Goal: Task Accomplishment & Management: Complete application form

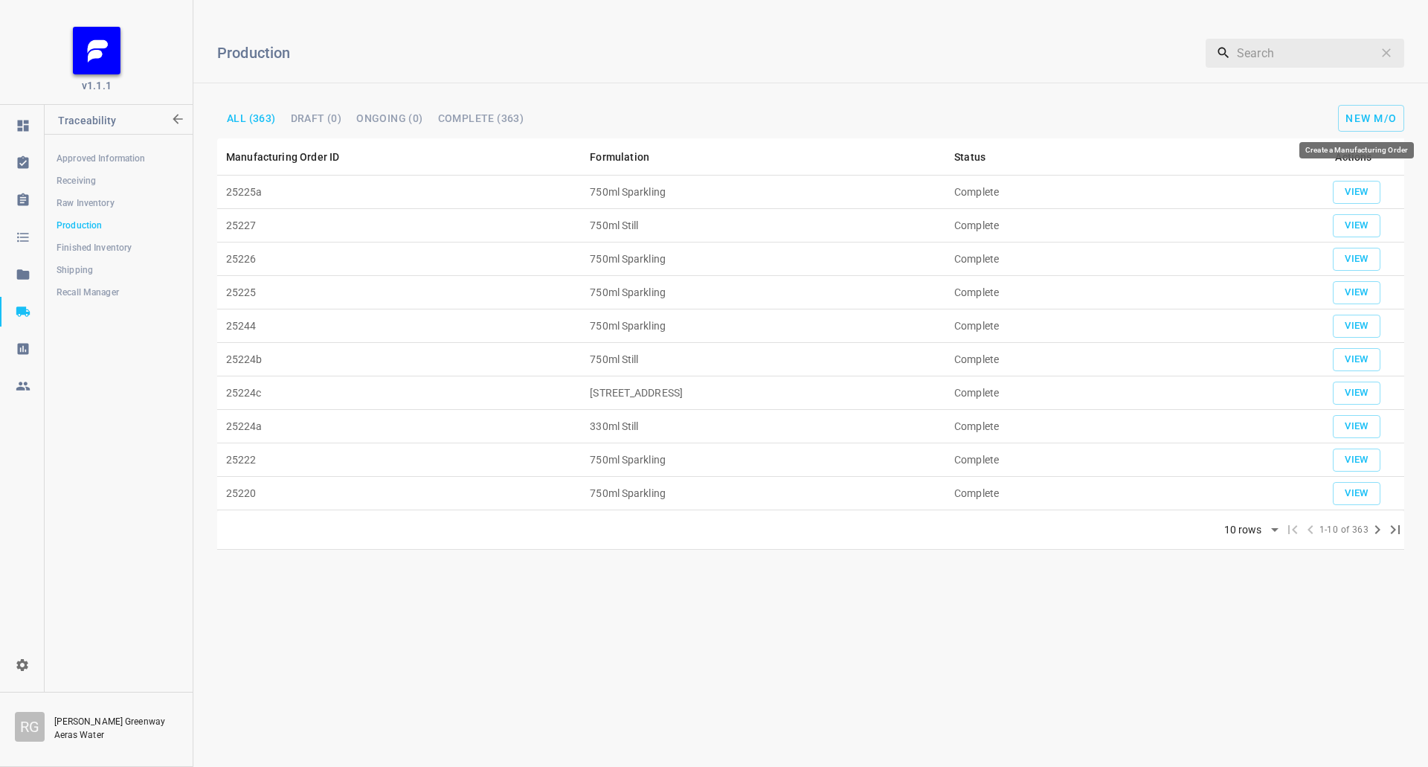
click at [1424, 106] on div "New M/O" at bounding box center [1222, 118] width 411 height 27
click at [1389, 119] on span "New M/O" at bounding box center [1370, 118] width 51 height 12
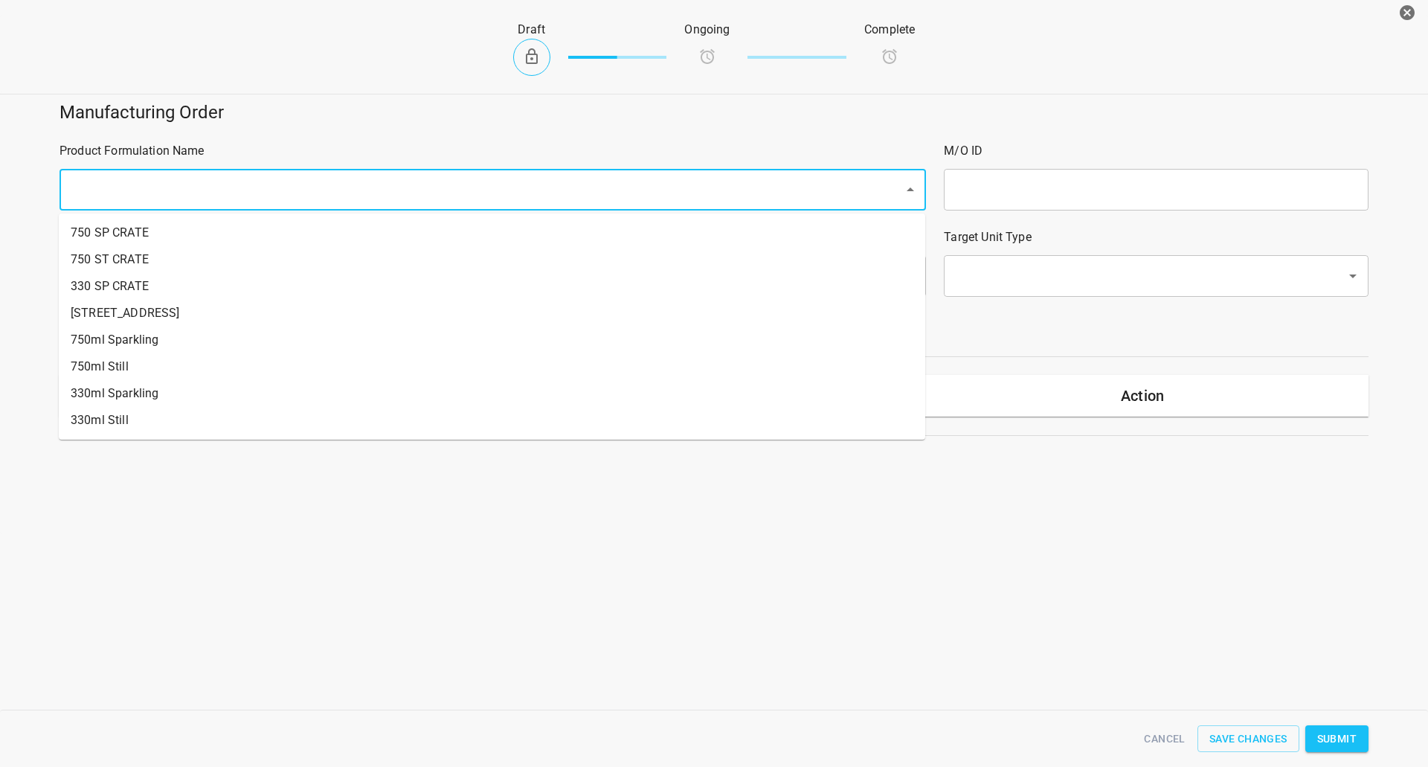
click at [277, 193] on input "text" at bounding box center [471, 190] width 811 height 28
drag, startPoint x: 86, startPoint y: 367, endPoint x: 109, endPoint y: 368, distance: 22.3
click at [88, 368] on li "750ml Still" at bounding box center [492, 366] width 866 height 27
type input "1"
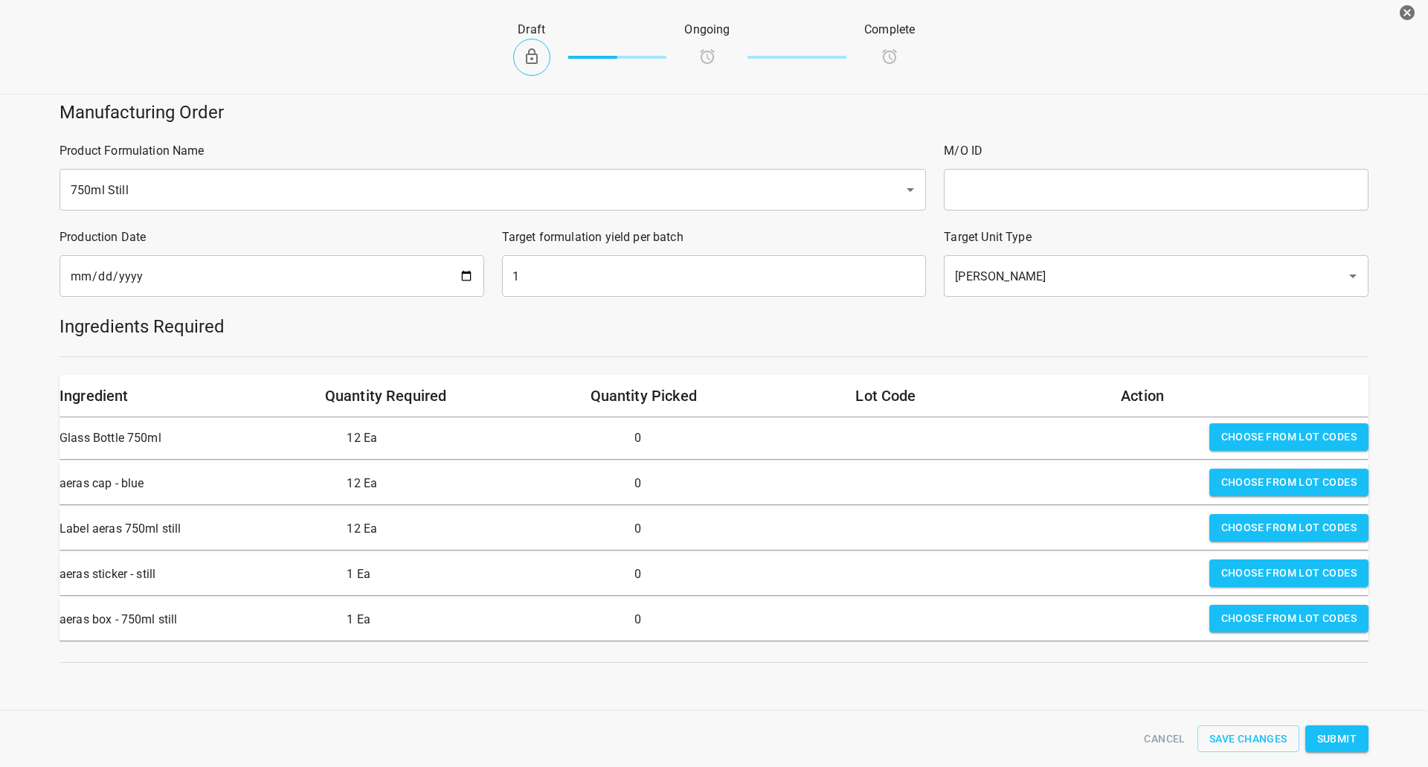
drag, startPoint x: 1063, startPoint y: 151, endPoint x: 1061, endPoint y: 176, distance: 25.4
click at [1064, 151] on p "M/O ID" at bounding box center [1156, 151] width 425 height 18
click at [1060, 177] on input "text" at bounding box center [1156, 190] width 425 height 42
type input "25230"
click at [454, 274] on input "[DATE]" at bounding box center [271, 276] width 425 height 42
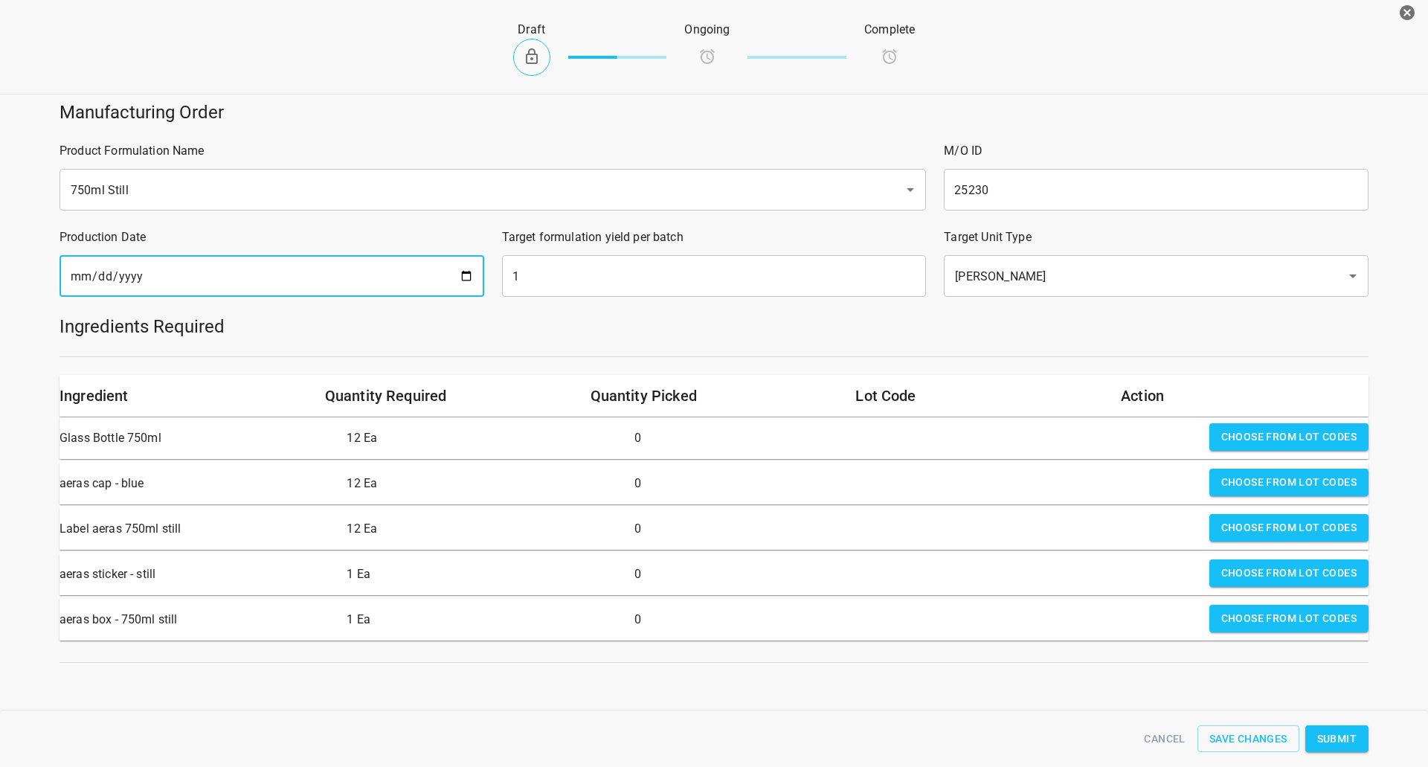
click at [463, 280] on input "[DATE]" at bounding box center [271, 276] width 425 height 42
type input "[DATE]"
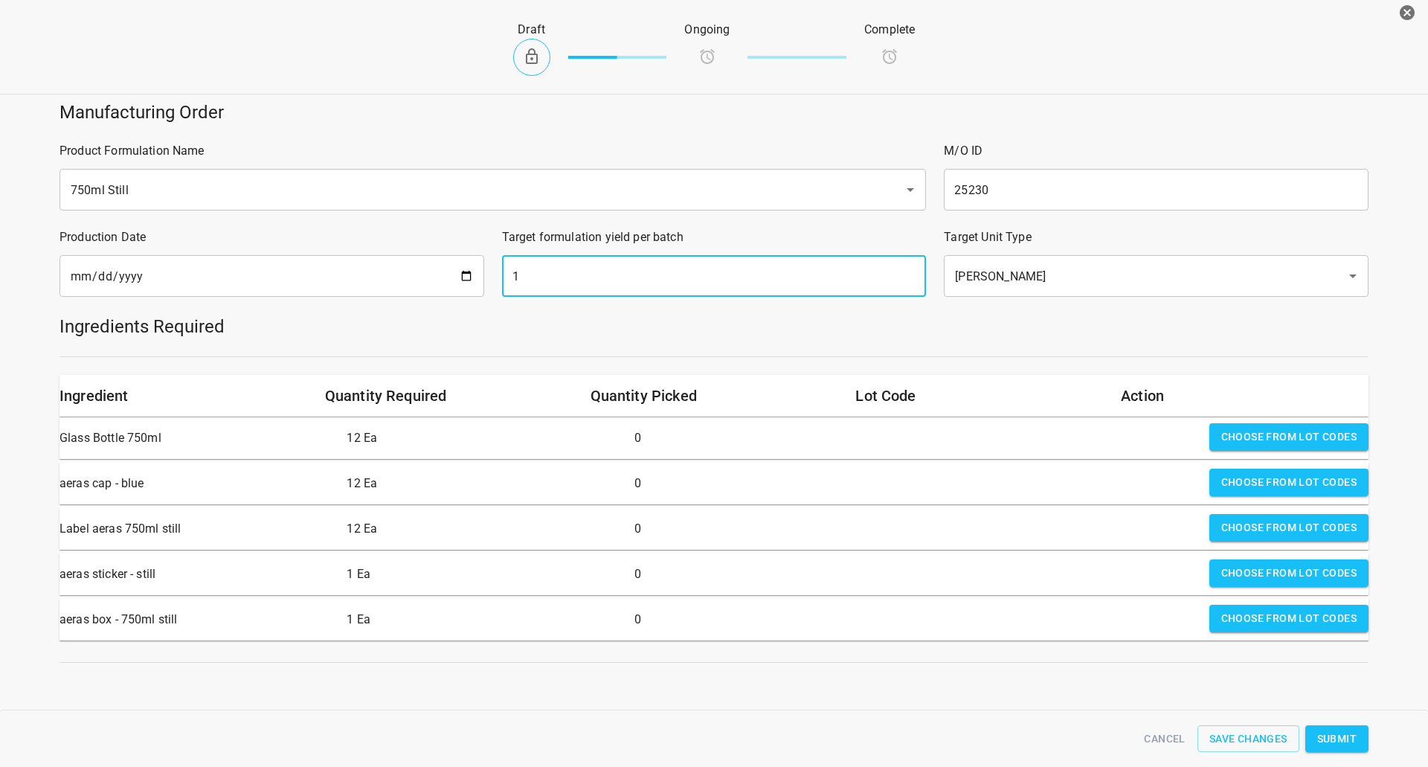
click at [522, 291] on input "1" at bounding box center [714, 276] width 425 height 42
click at [528, 291] on input "1" at bounding box center [714, 276] width 425 height 42
click at [527, 291] on input "1" at bounding box center [714, 276] width 425 height 42
type input "1680"
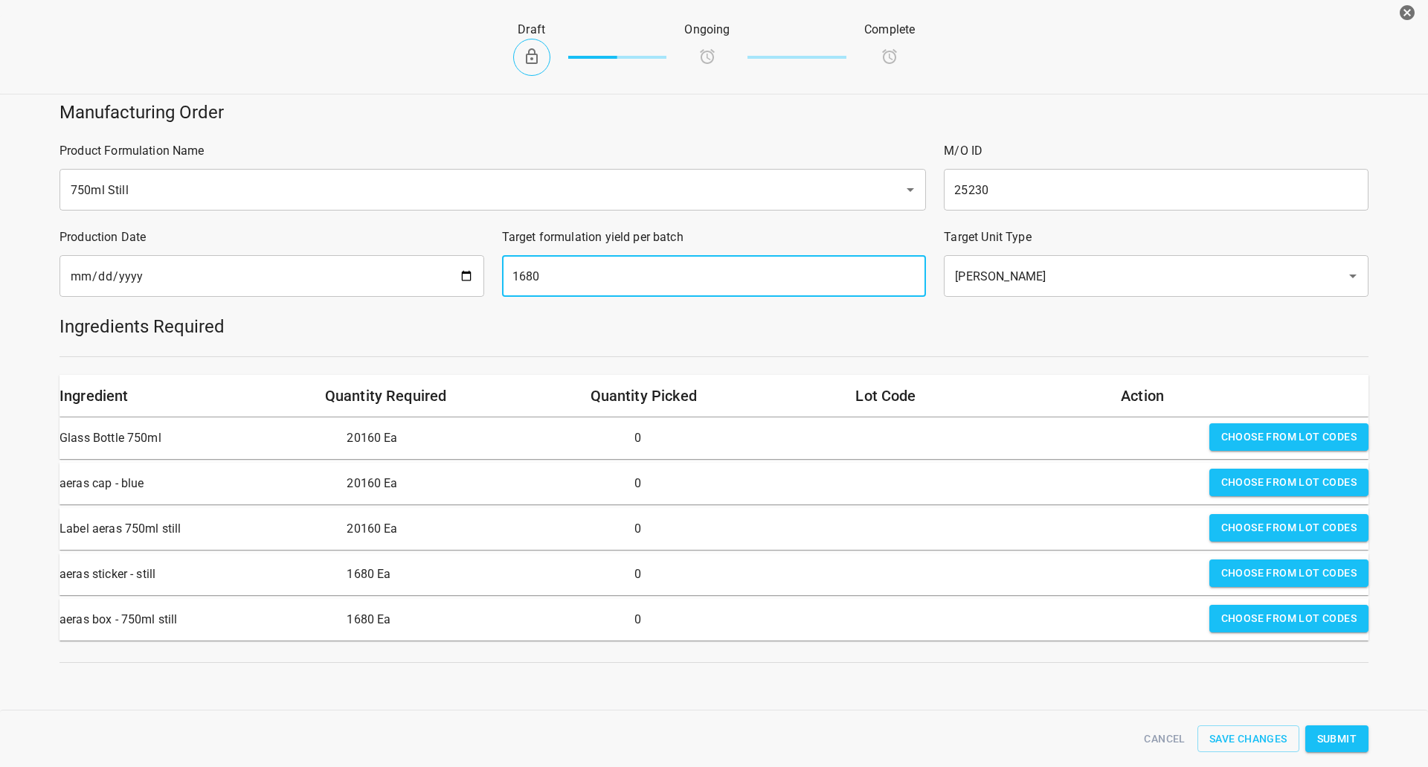
drag, startPoint x: 1260, startPoint y: 437, endPoint x: 1103, endPoint y: 454, distance: 157.8
click at [1260, 437] on span "Choose from lot codes" at bounding box center [1288, 437] width 135 height 19
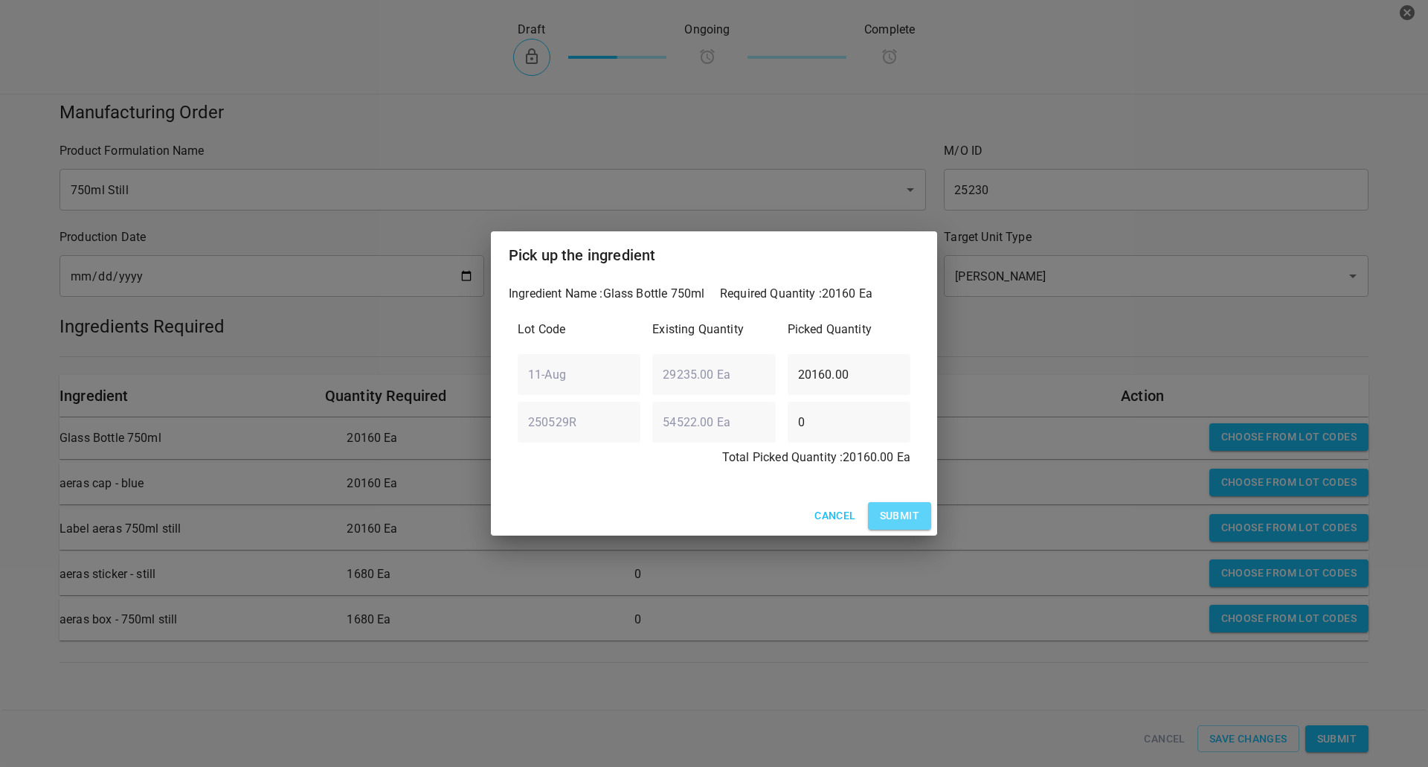
click at [917, 515] on button "Submit" at bounding box center [899, 516] width 63 height 28
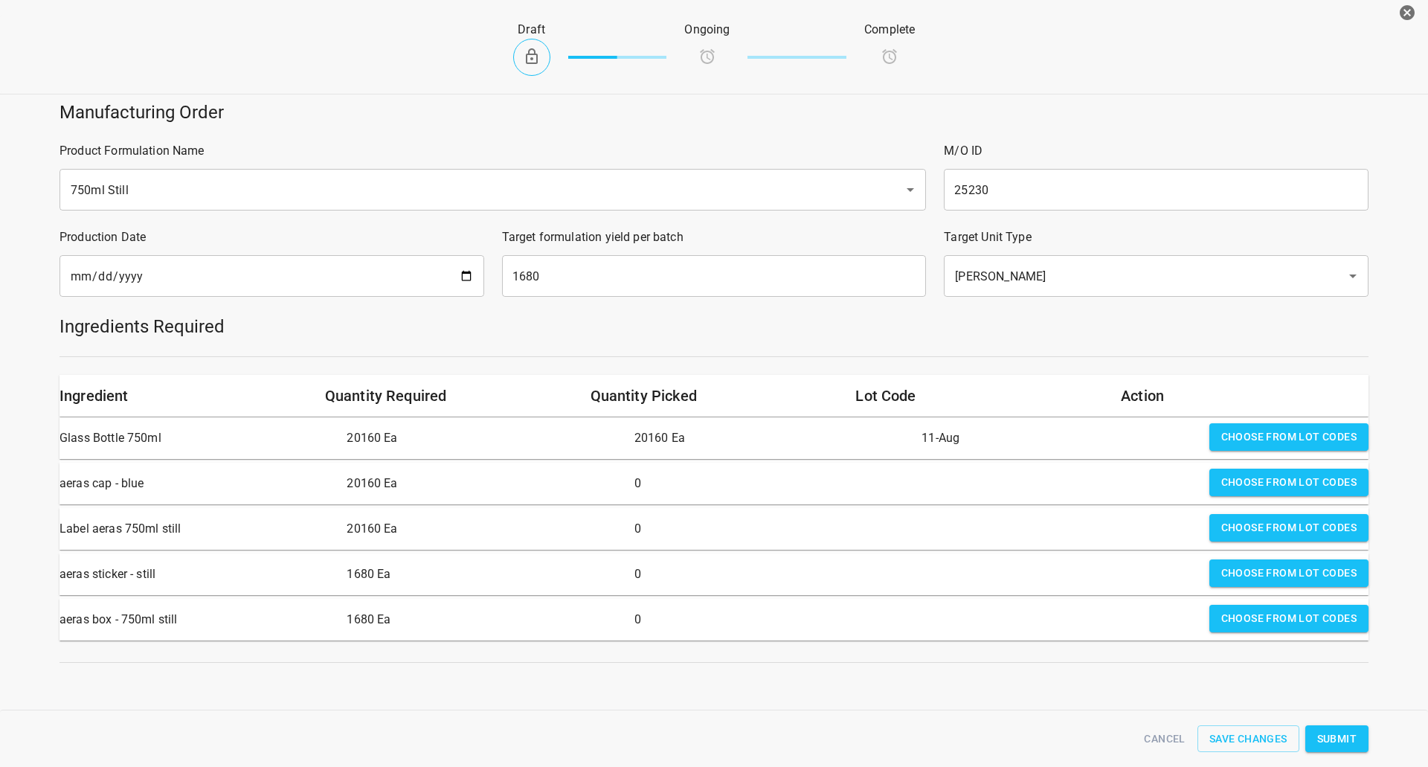
click at [1221, 486] on span "Choose from lot codes" at bounding box center [1288, 482] width 135 height 19
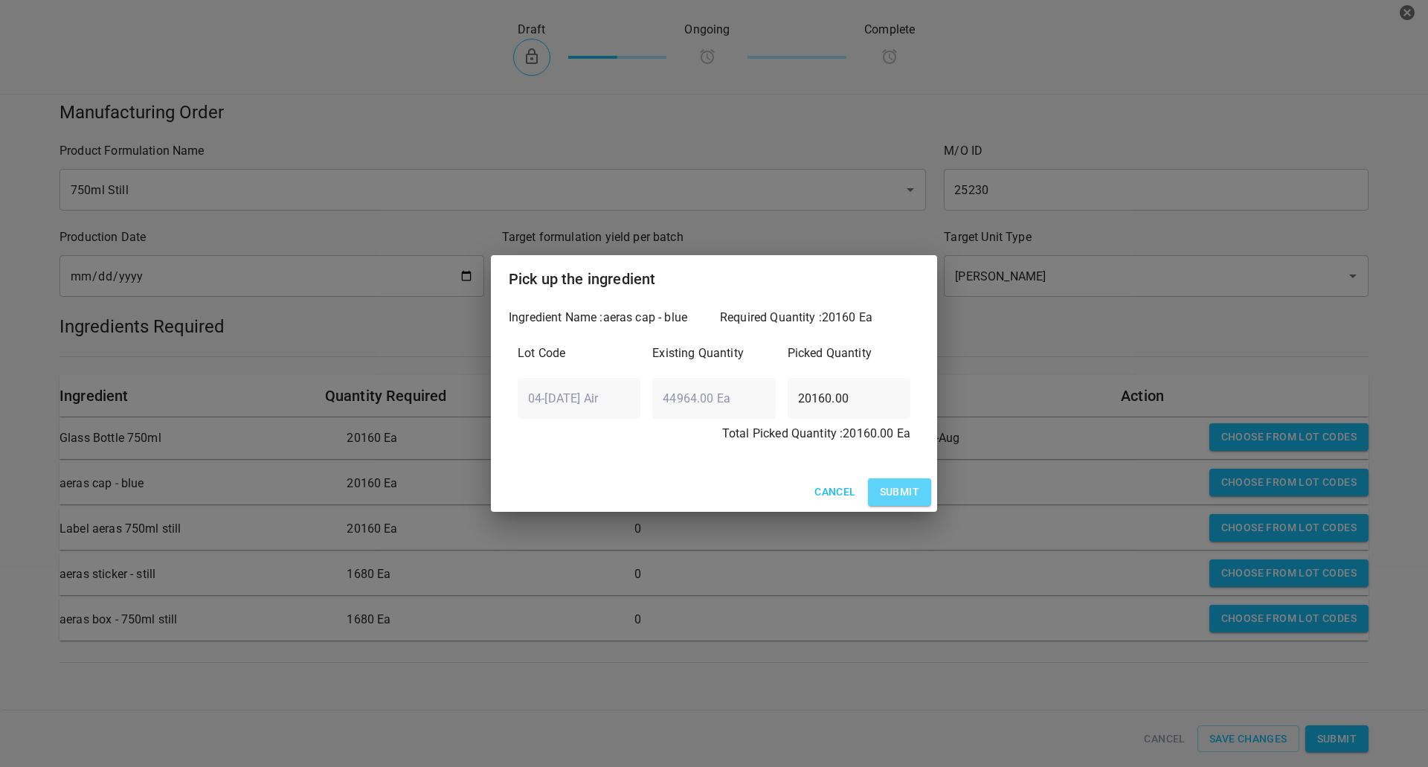
drag, startPoint x: 916, startPoint y: 488, endPoint x: 939, endPoint y: 488, distance: 23.1
click at [913, 488] on span "Submit" at bounding box center [899, 492] width 39 height 19
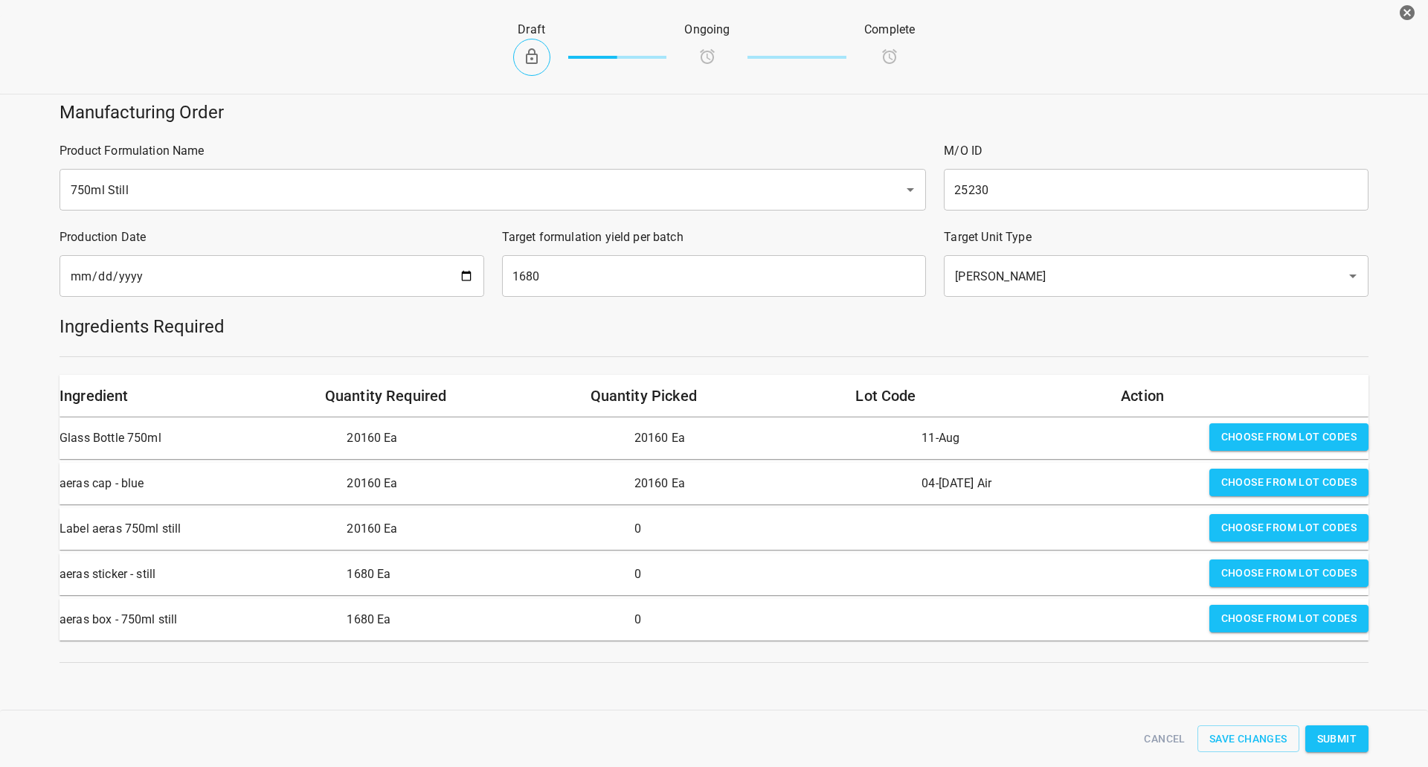
click at [1220, 514] on button "Choose from lot codes" at bounding box center [1288, 528] width 159 height 28
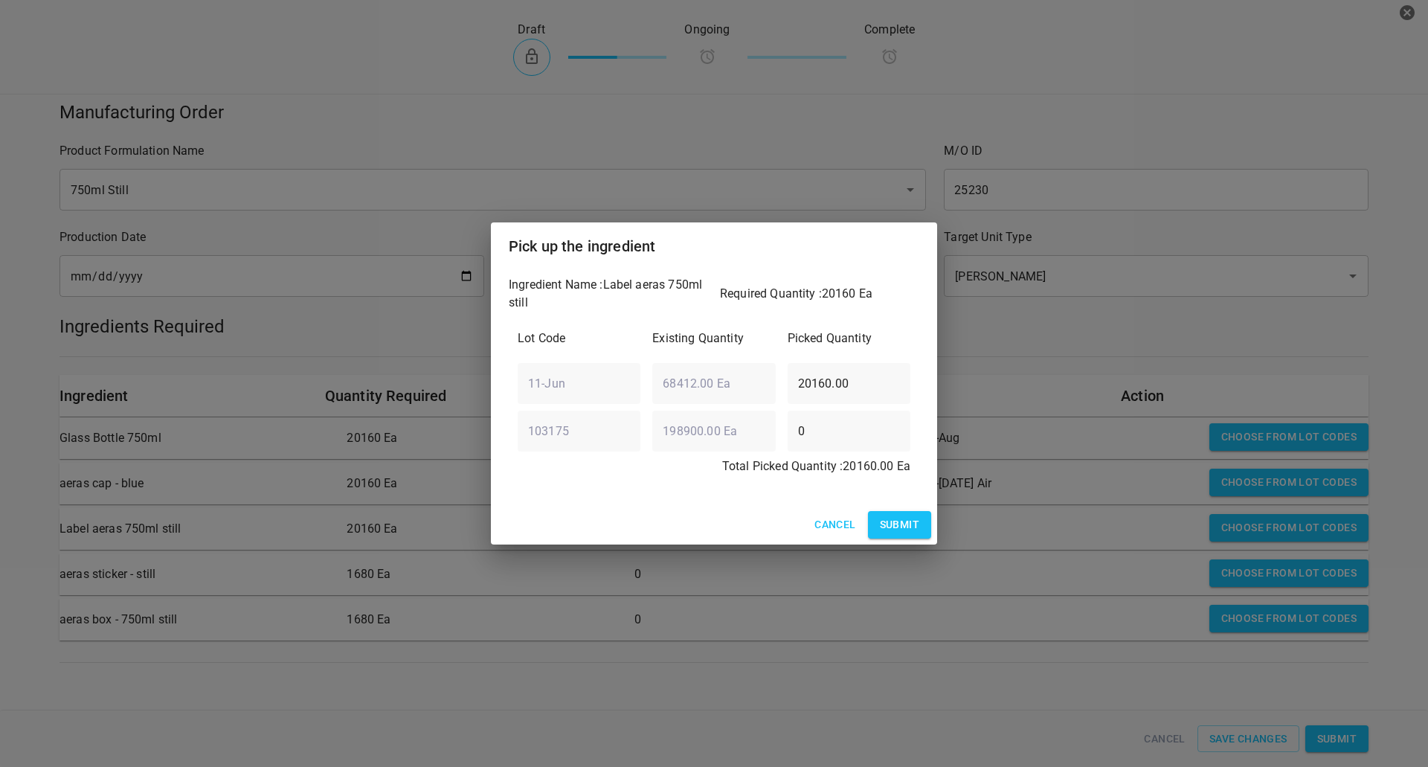
click at [841, 515] on button "Cancel" at bounding box center [834, 525] width 53 height 28
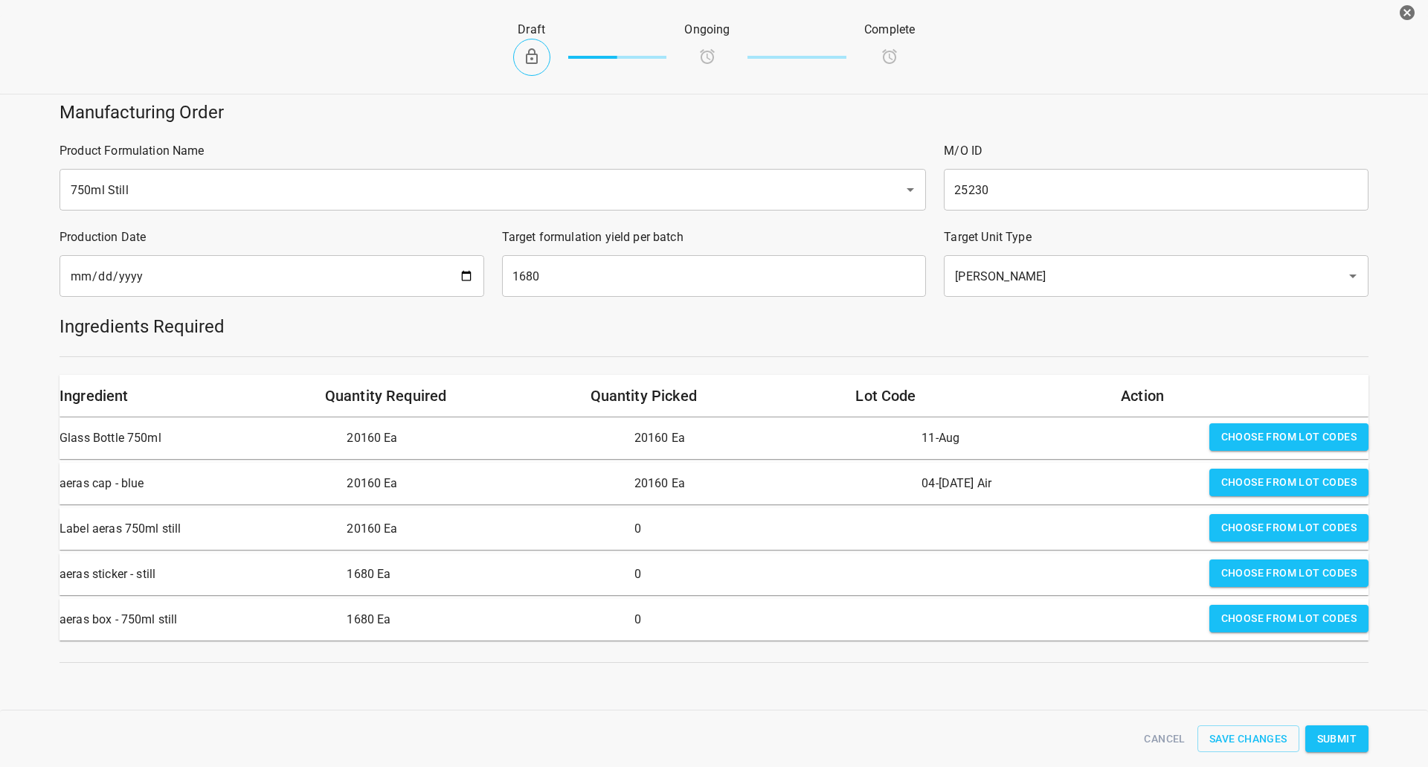
click at [1241, 520] on span "Choose from lot codes" at bounding box center [1288, 527] width 135 height 19
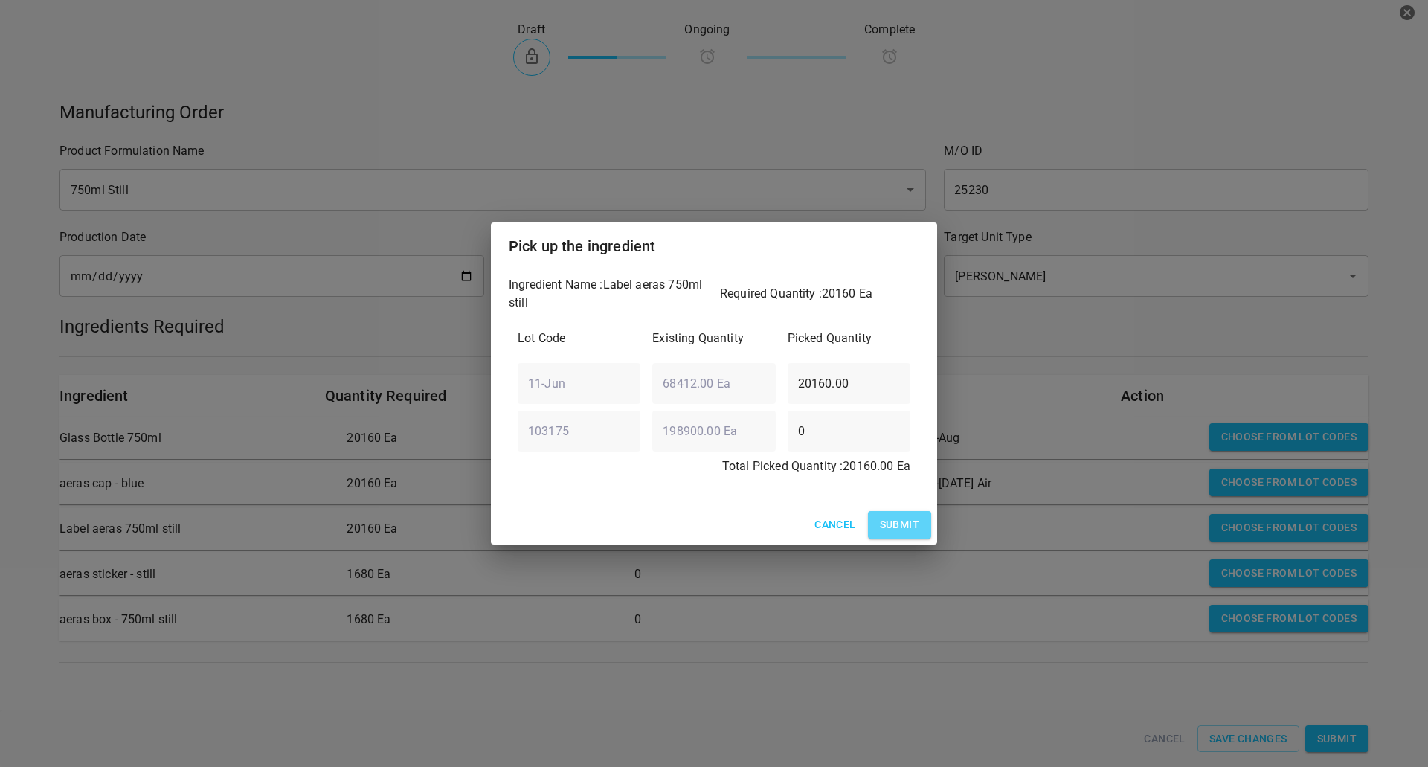
click at [891, 530] on span "Submit" at bounding box center [899, 524] width 39 height 19
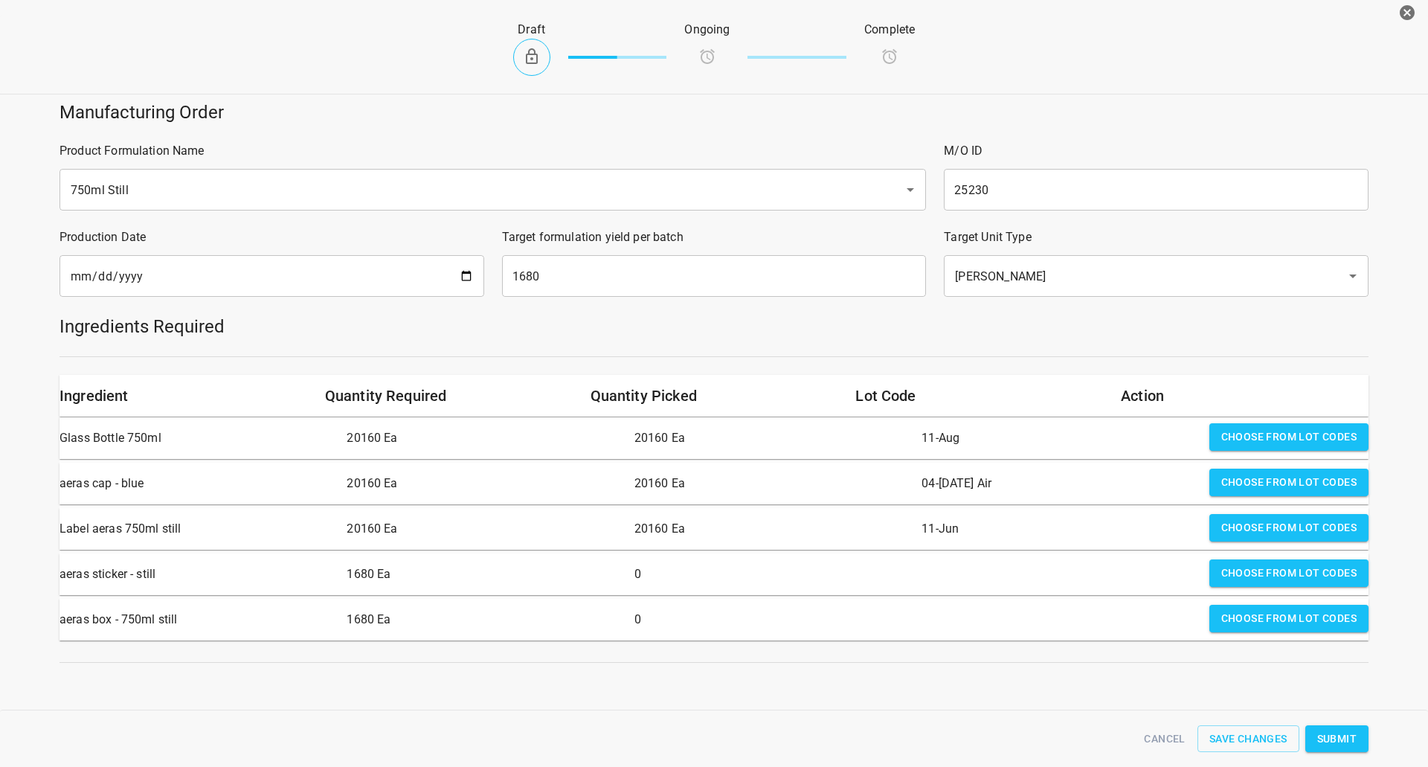
click at [1232, 573] on span "Choose from lot codes" at bounding box center [1288, 573] width 135 height 19
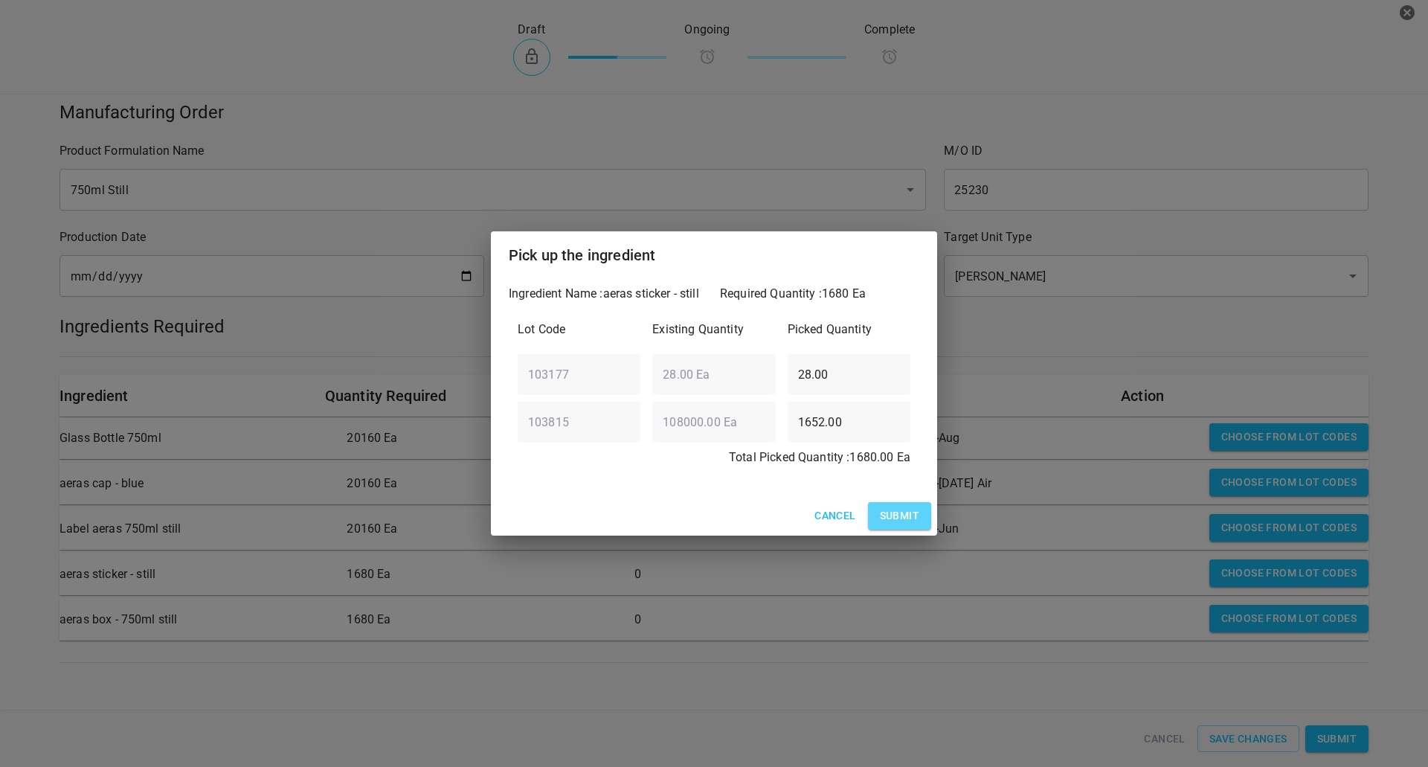
click at [919, 518] on button "Submit" at bounding box center [899, 516] width 63 height 28
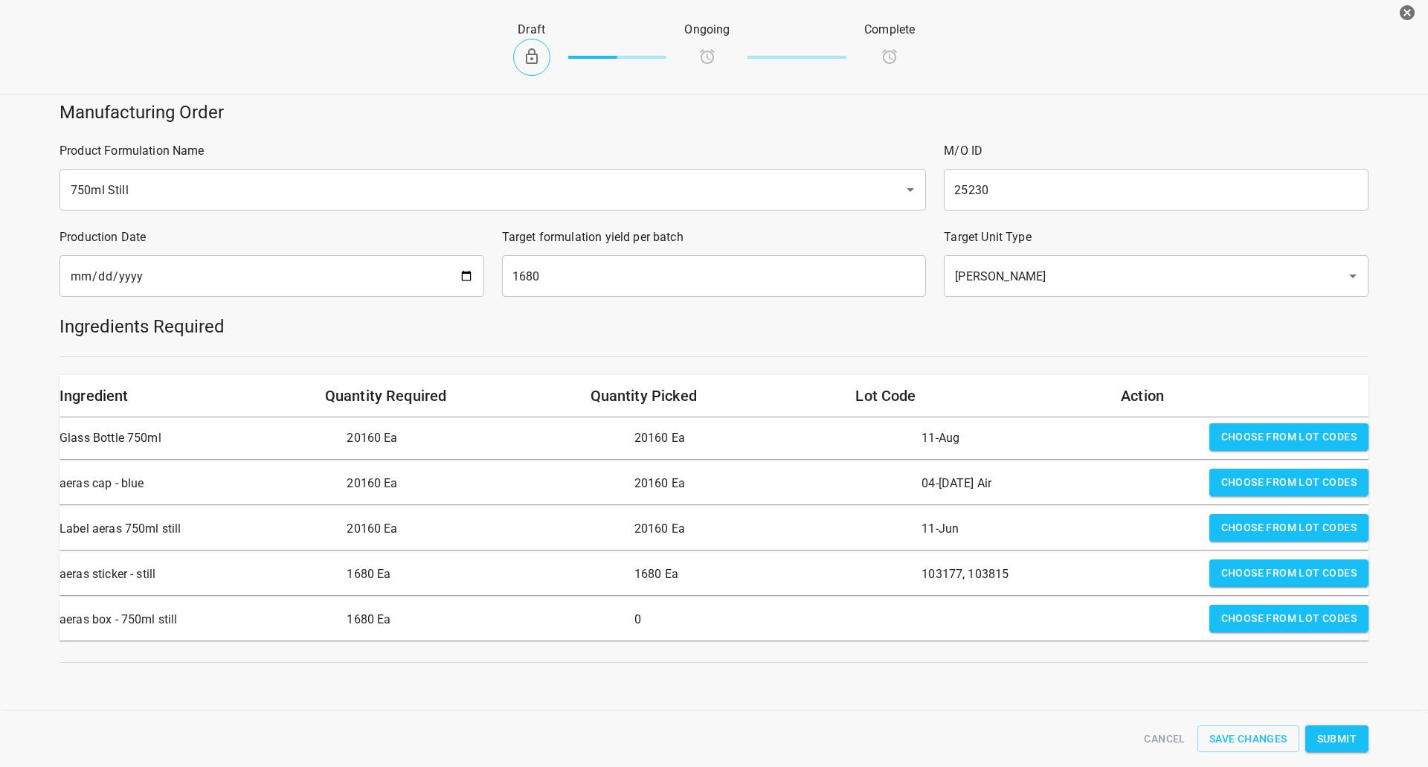
click at [1250, 622] on span "Choose from lot codes" at bounding box center [1288, 618] width 135 height 19
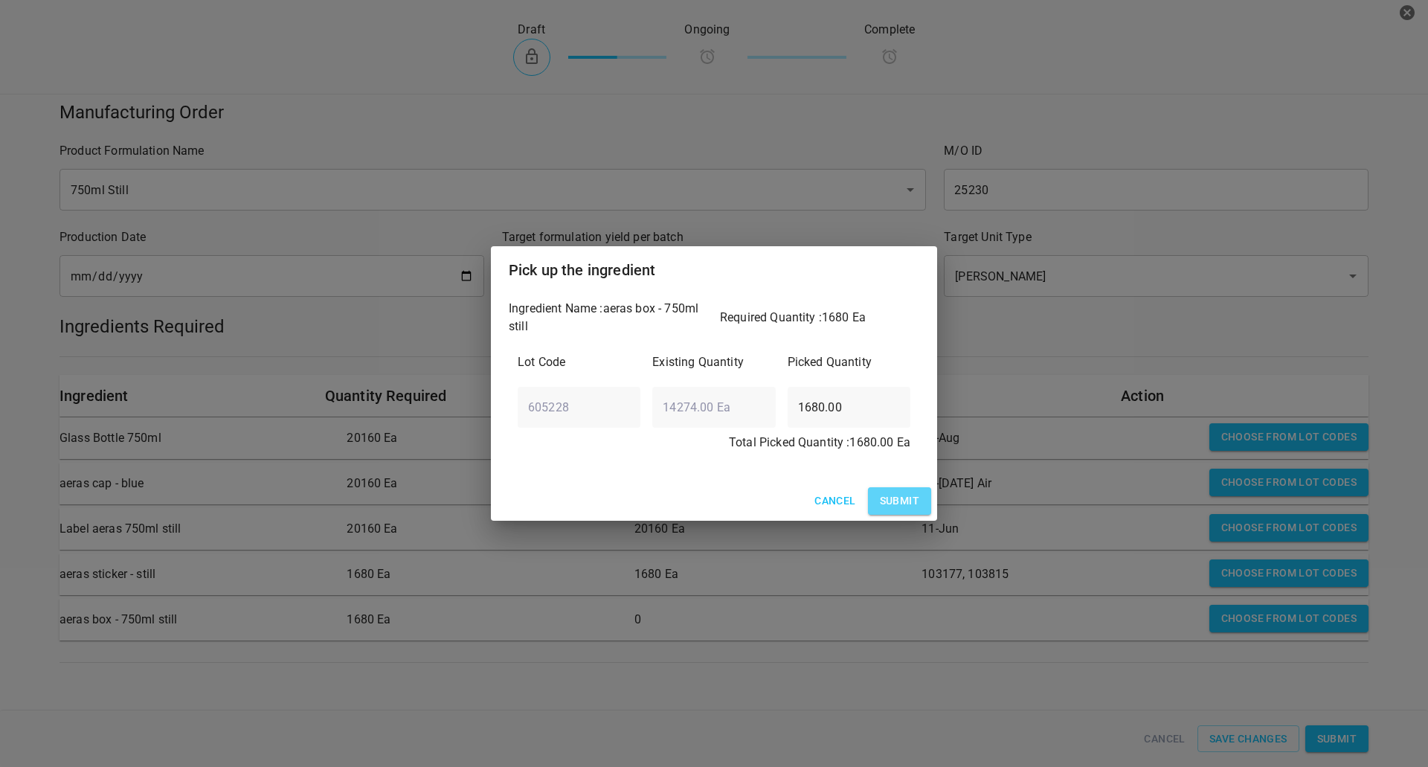
click at [868, 496] on button "Submit" at bounding box center [899, 501] width 63 height 28
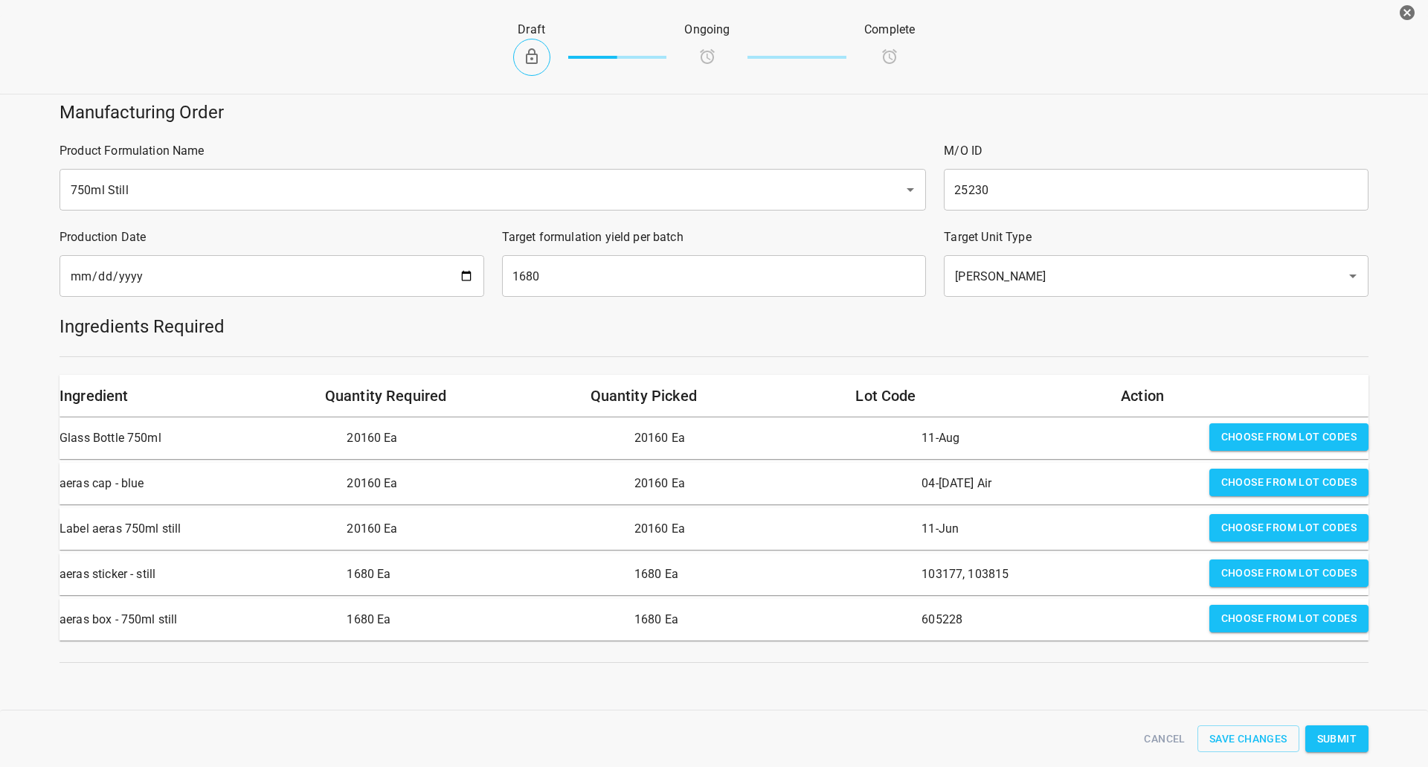
scroll to position [5, 0]
click at [1354, 740] on button "Submit" at bounding box center [1336, 739] width 63 height 28
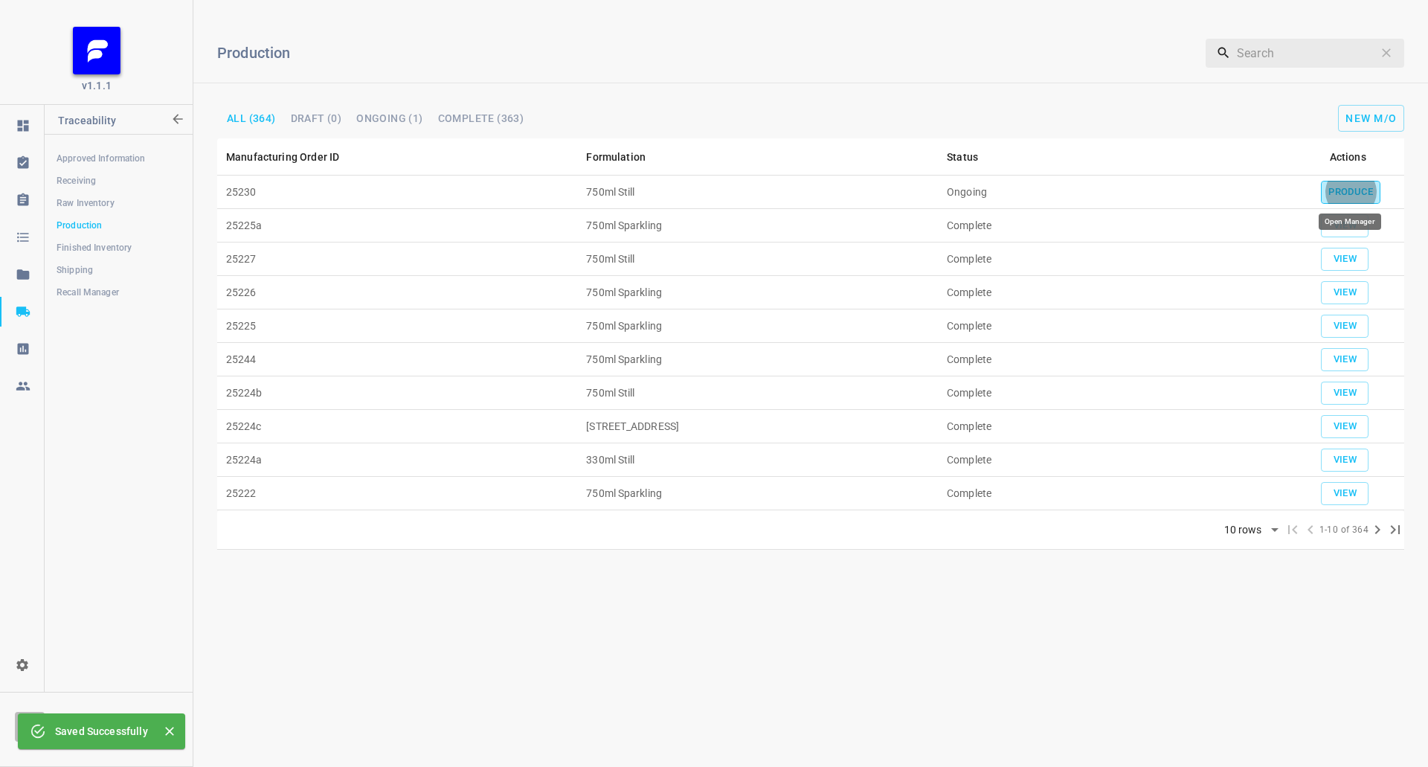
click at [1351, 196] on span "Produce" at bounding box center [1350, 192] width 45 height 17
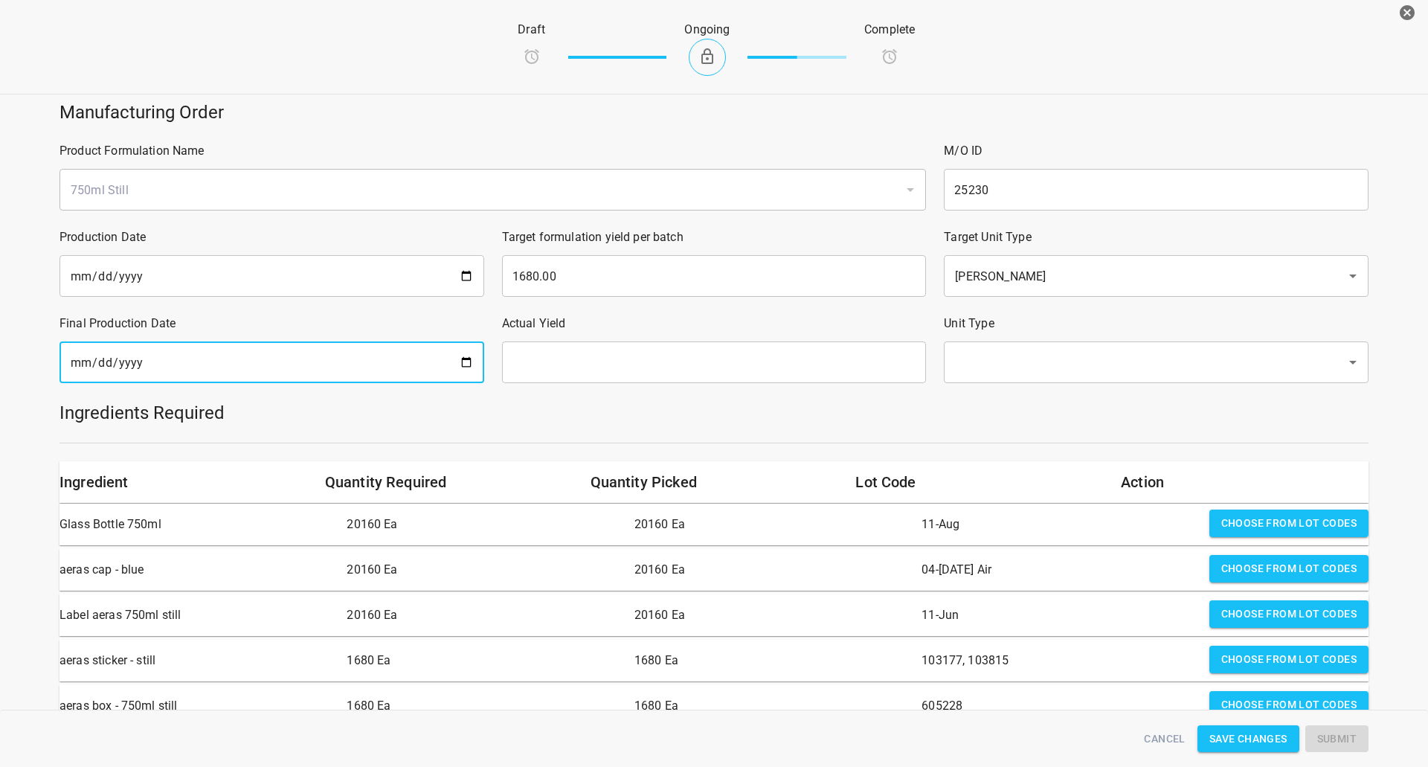
click at [451, 356] on input "date" at bounding box center [271, 362] width 425 height 42
click at [463, 361] on input "date" at bounding box center [271, 362] width 425 height 42
click at [465, 362] on input "[DATE]" at bounding box center [271, 362] width 425 height 42
type input "[DATE]"
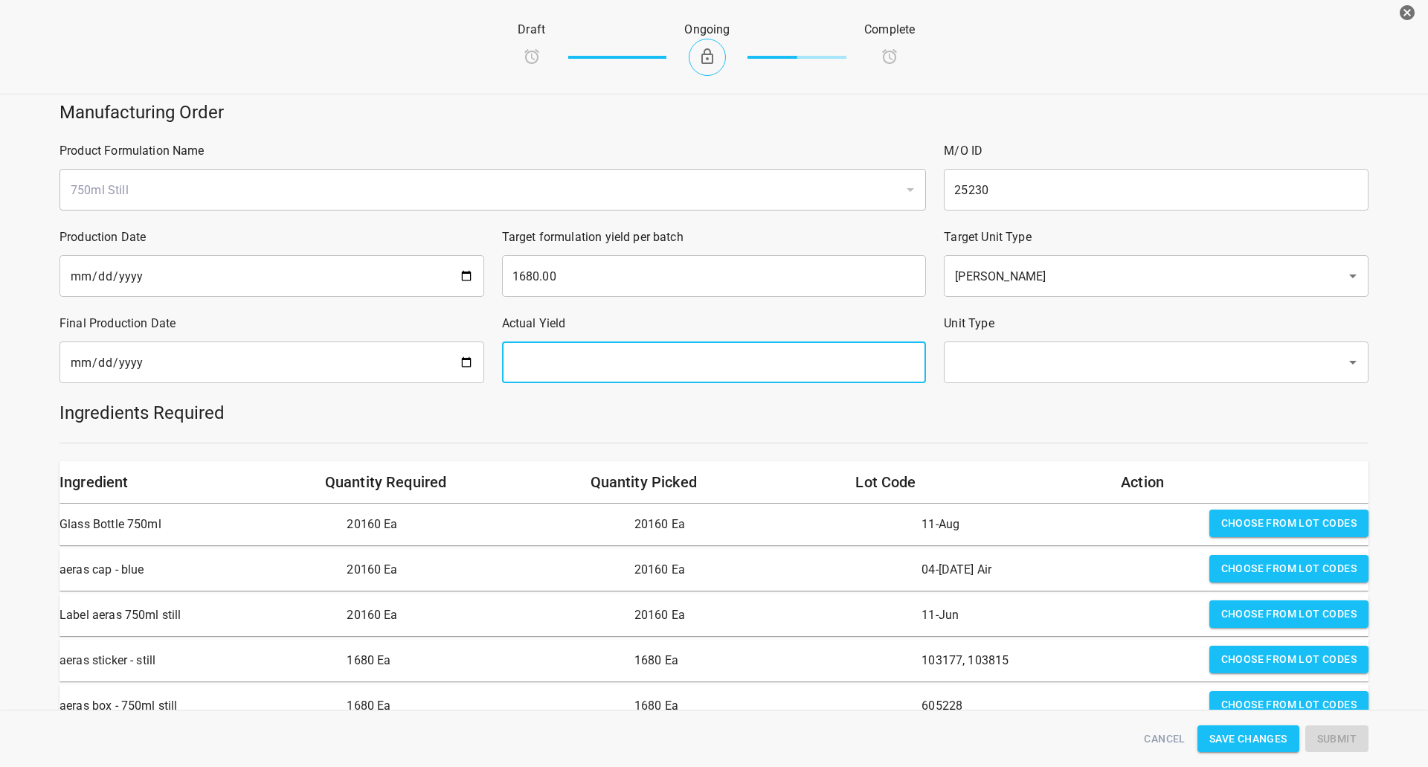
click at [706, 356] on input "text" at bounding box center [714, 362] width 425 height 42
type input "1680"
click at [1056, 358] on input "text" at bounding box center [1135, 362] width 370 height 28
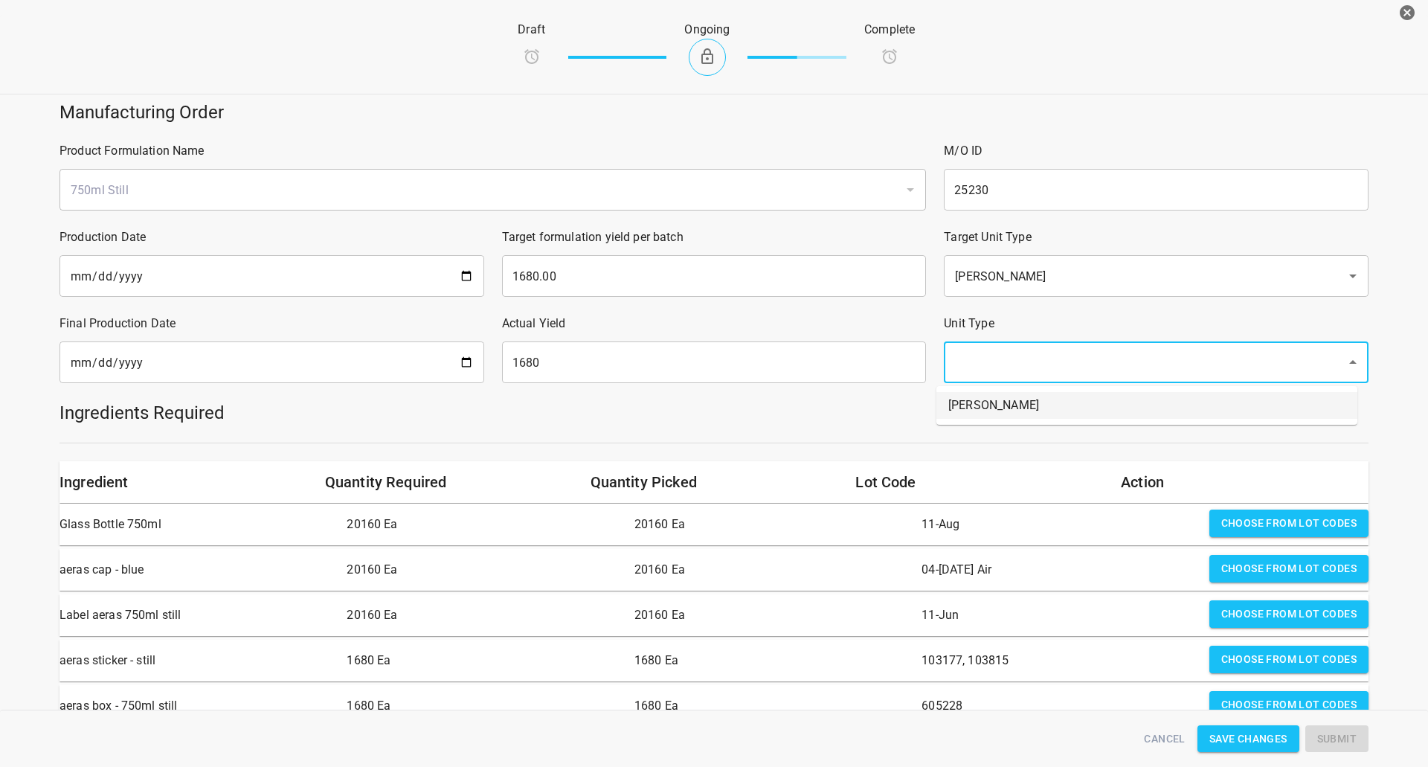
click at [1010, 400] on li "[PERSON_NAME]" at bounding box center [1146, 405] width 421 height 27
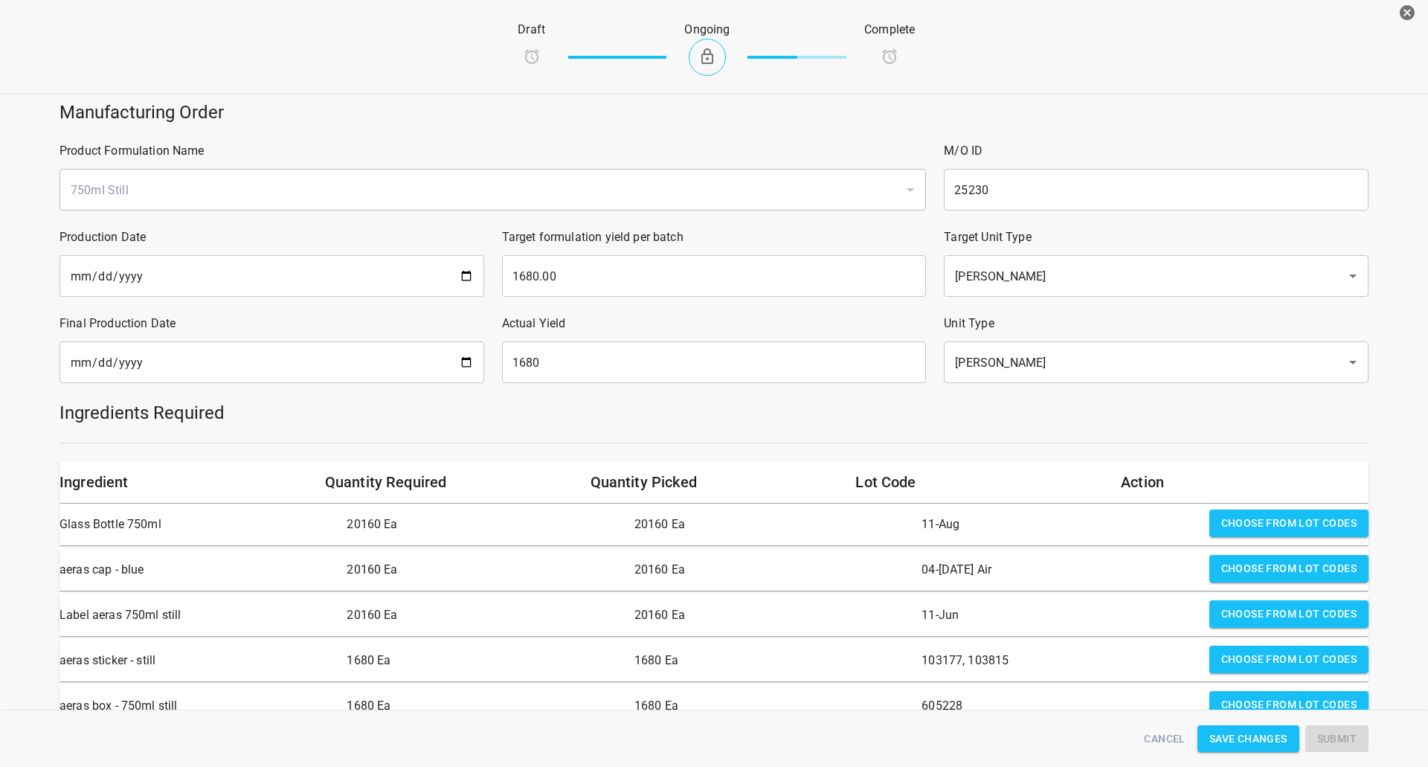
click at [890, 422] on h5 "Ingredients Required" at bounding box center [713, 413] width 1309 height 24
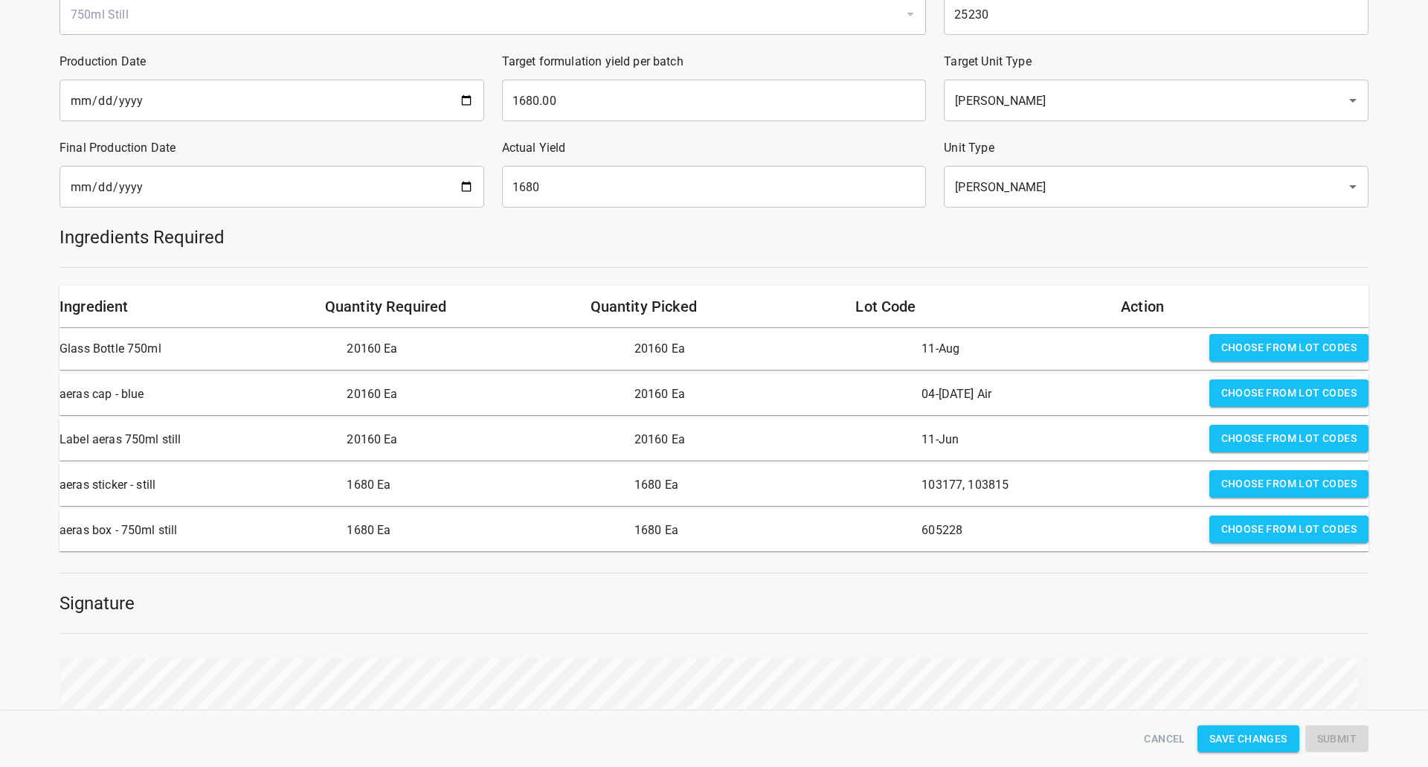
scroll to position [297, 0]
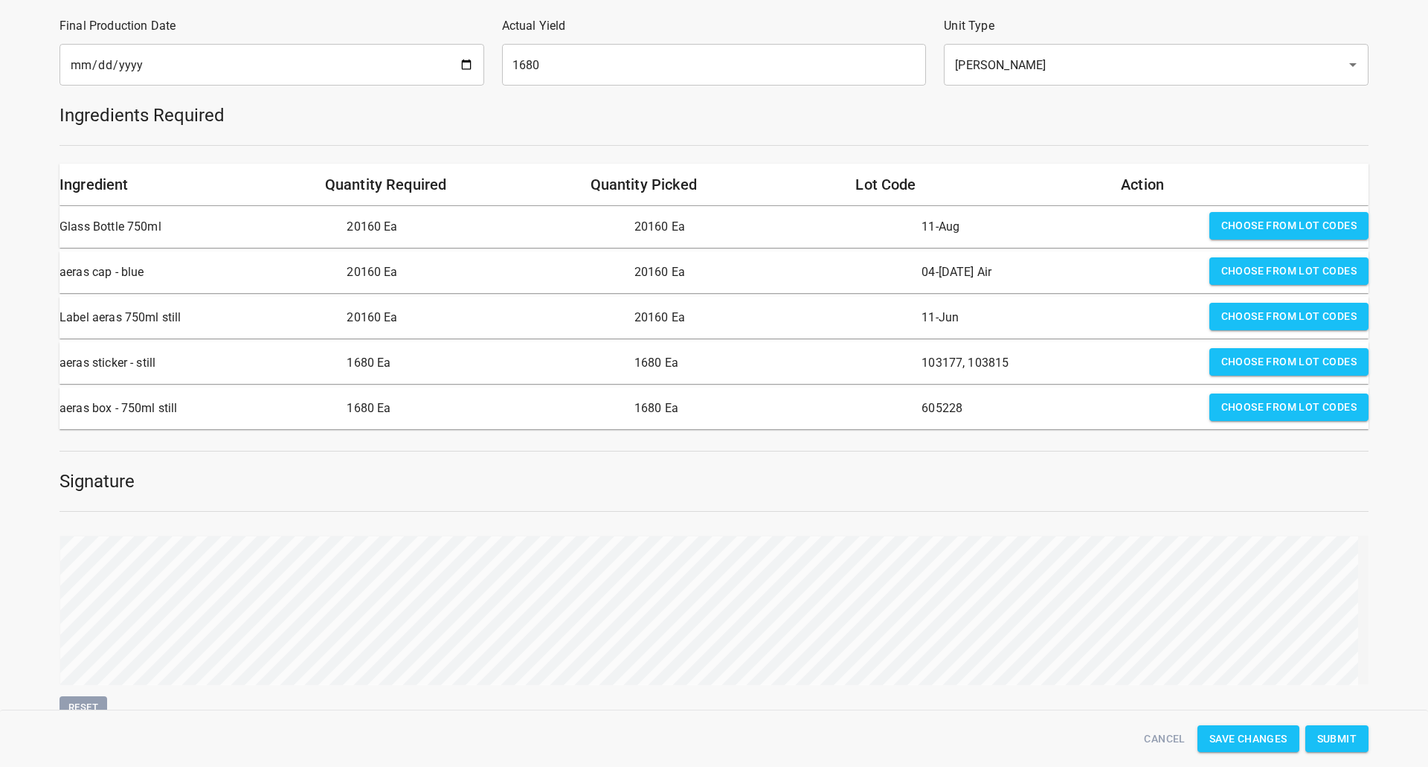
click at [1349, 736] on span "Submit" at bounding box center [1336, 739] width 39 height 19
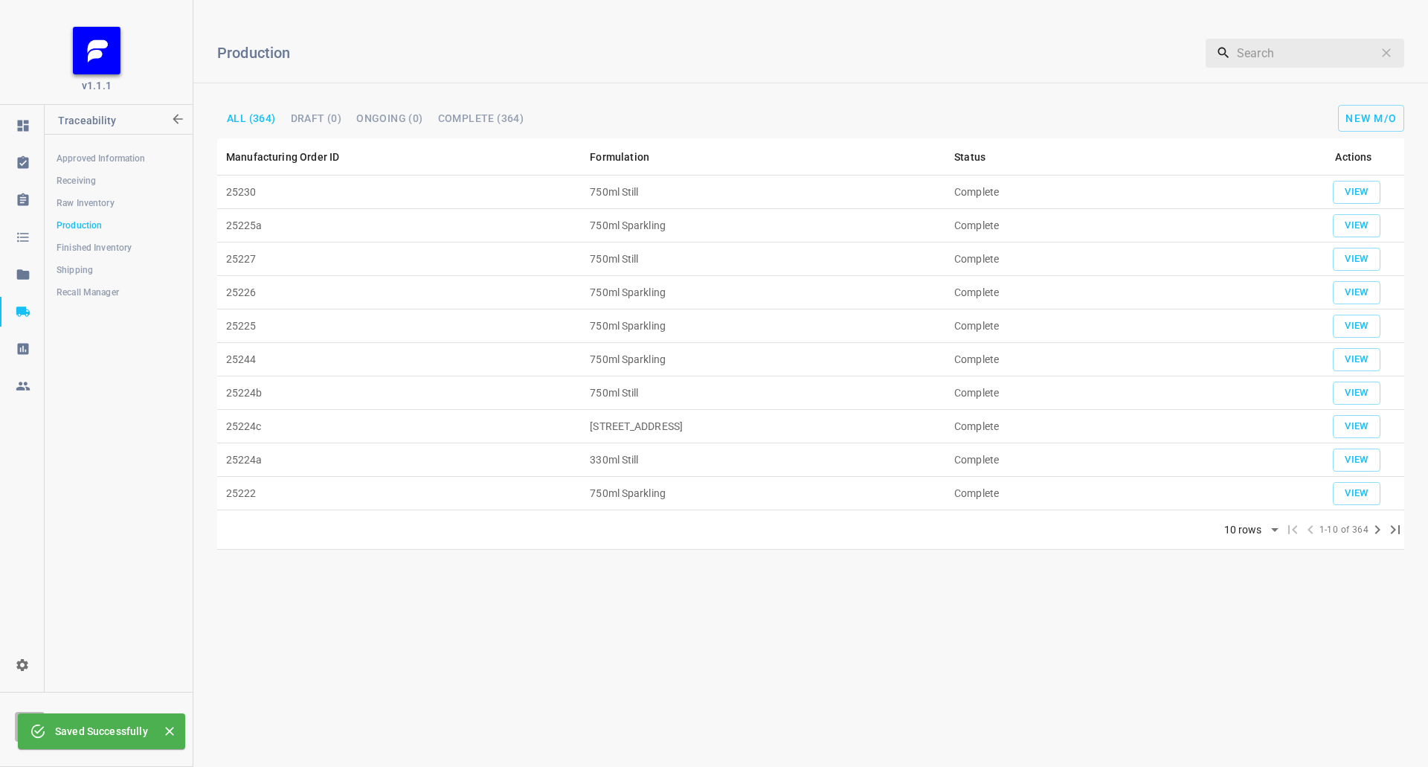
click at [73, 261] on link "Shipping" at bounding box center [118, 270] width 147 height 30
